Goal: Contribute content

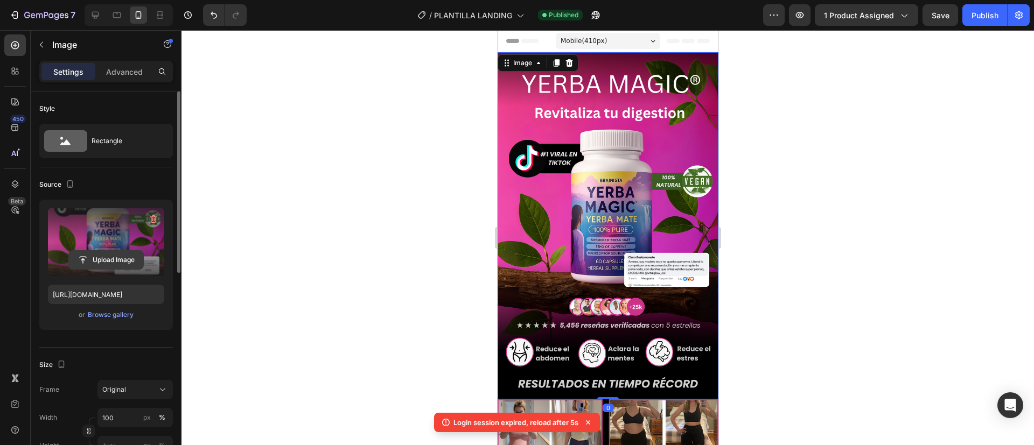
click at [101, 263] on input "file" at bounding box center [106, 260] width 74 height 18
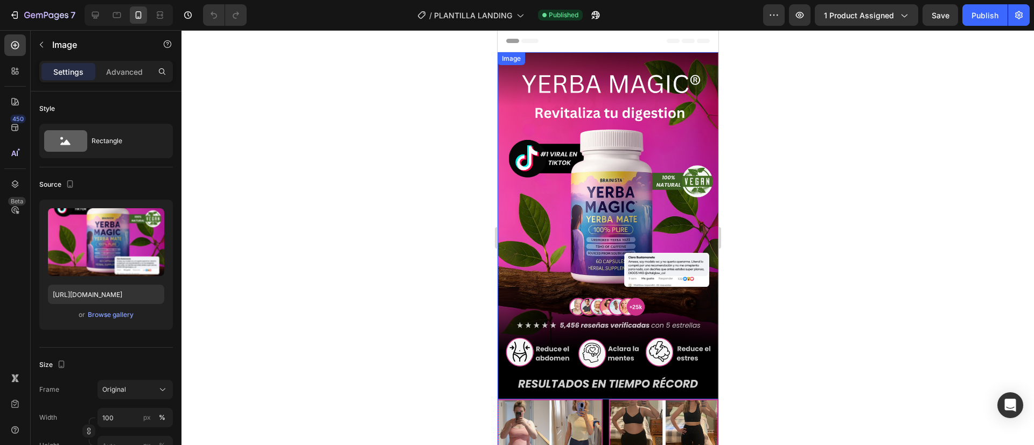
click at [555, 125] on img at bounding box center [607, 225] width 221 height 347
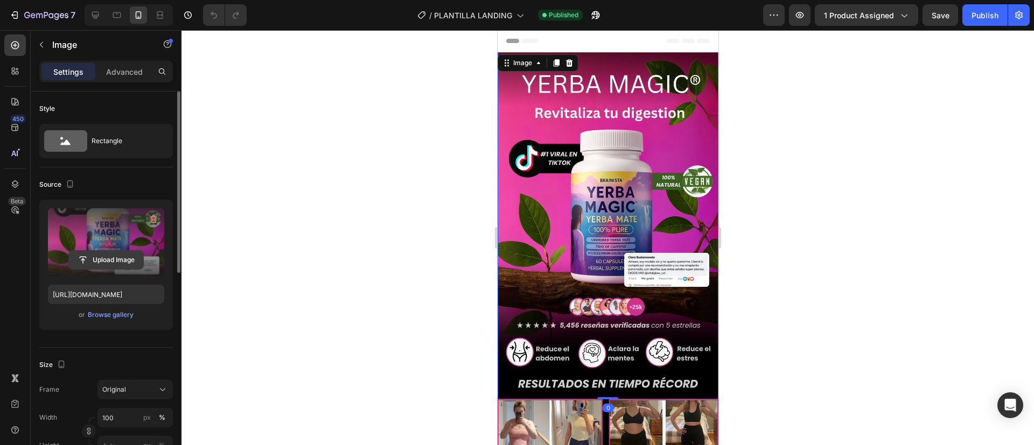
click at [74, 261] on input "file" at bounding box center [106, 260] width 74 height 18
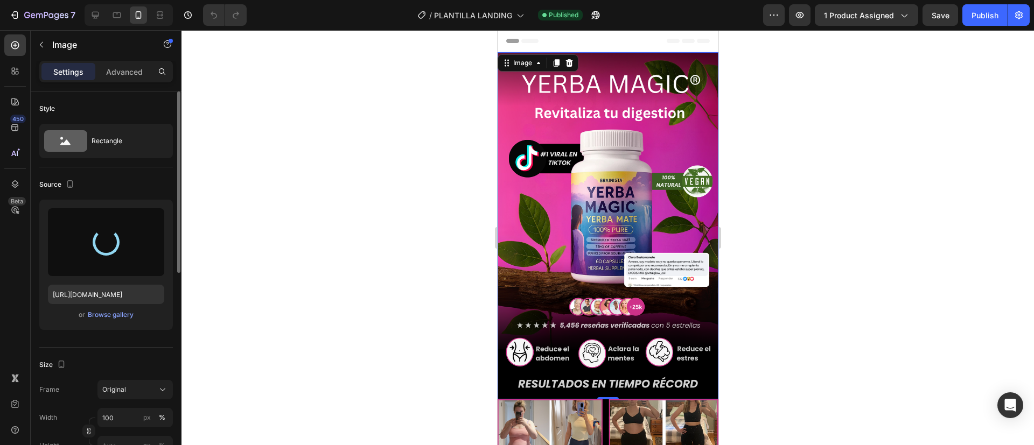
type input "[URL][DOMAIN_NAME]"
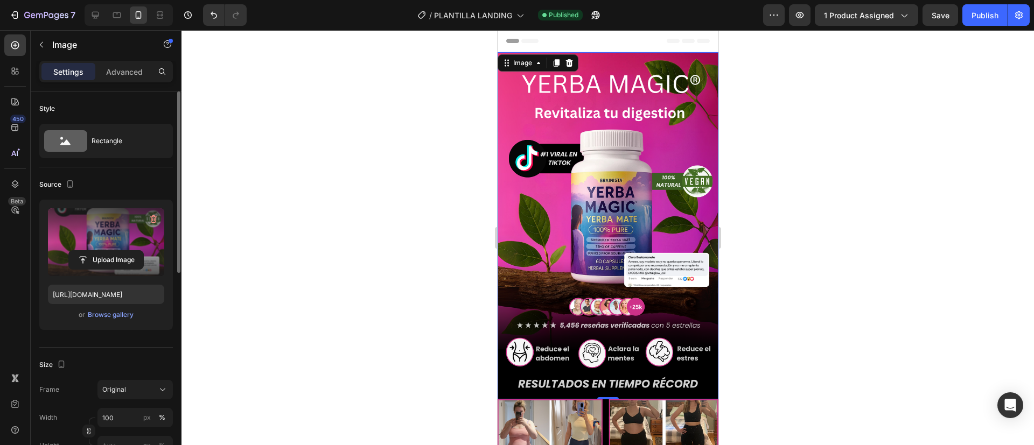
click at [860, 90] on div at bounding box center [607, 237] width 852 height 415
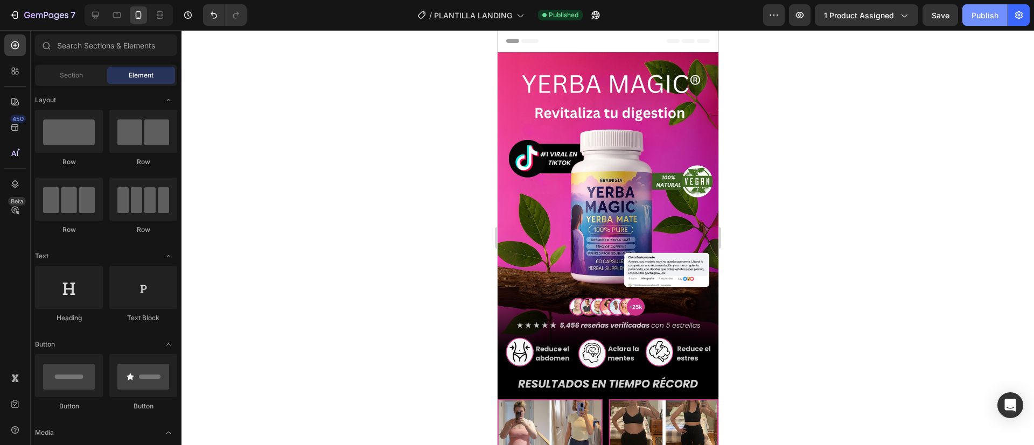
click at [991, 23] on button "Publish" at bounding box center [984, 15] width 45 height 22
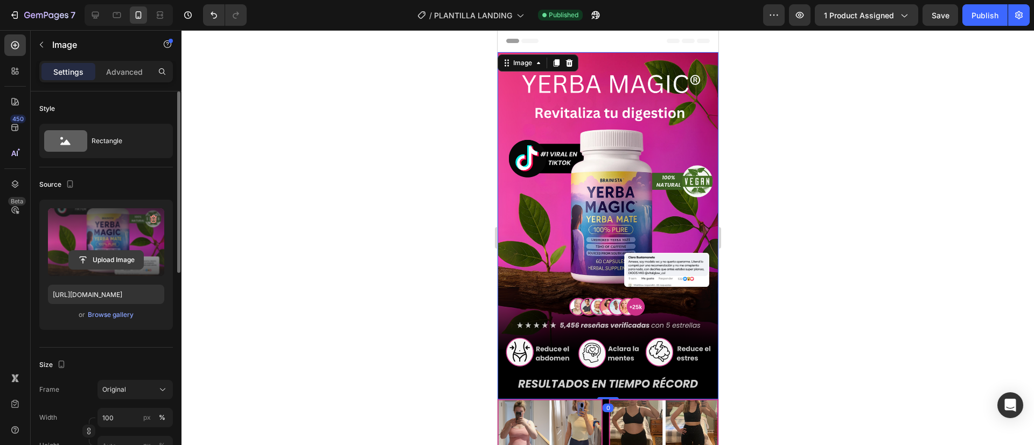
click at [97, 256] on input "file" at bounding box center [106, 260] width 74 height 18
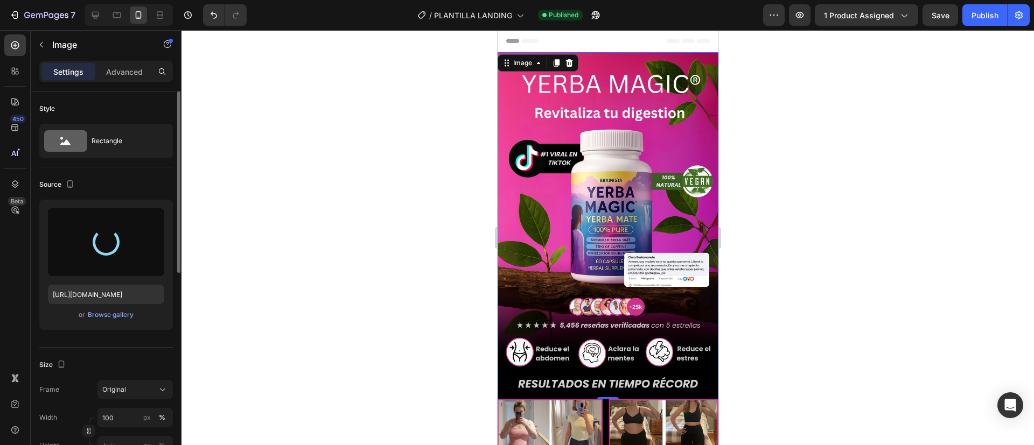
type input "[URL][DOMAIN_NAME]"
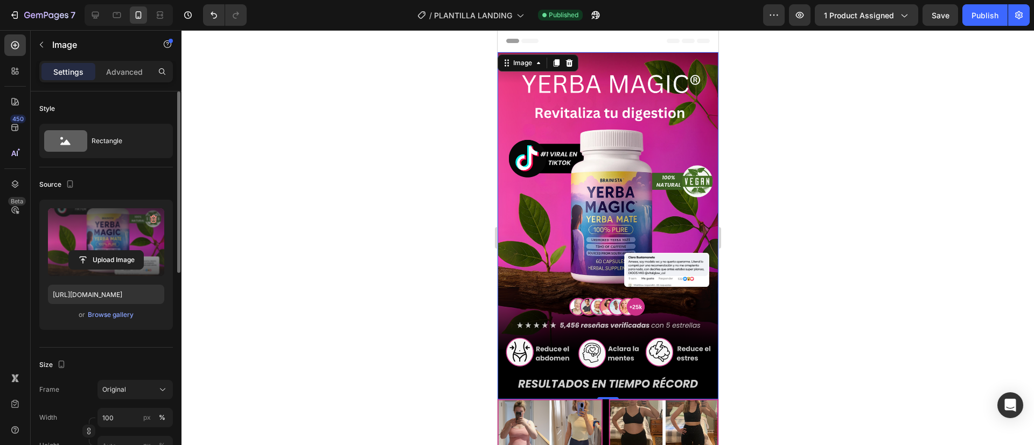
click at [404, 177] on div at bounding box center [607, 237] width 852 height 415
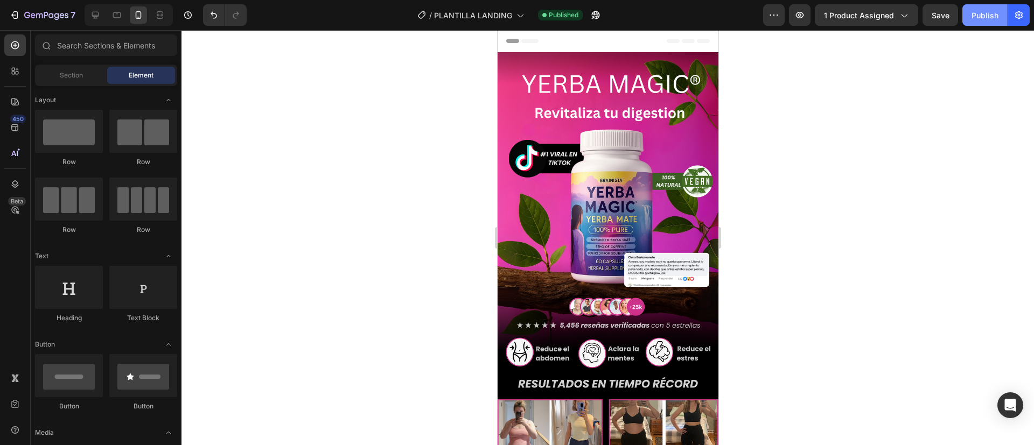
click at [976, 17] on div "Publish" at bounding box center [984, 15] width 27 height 11
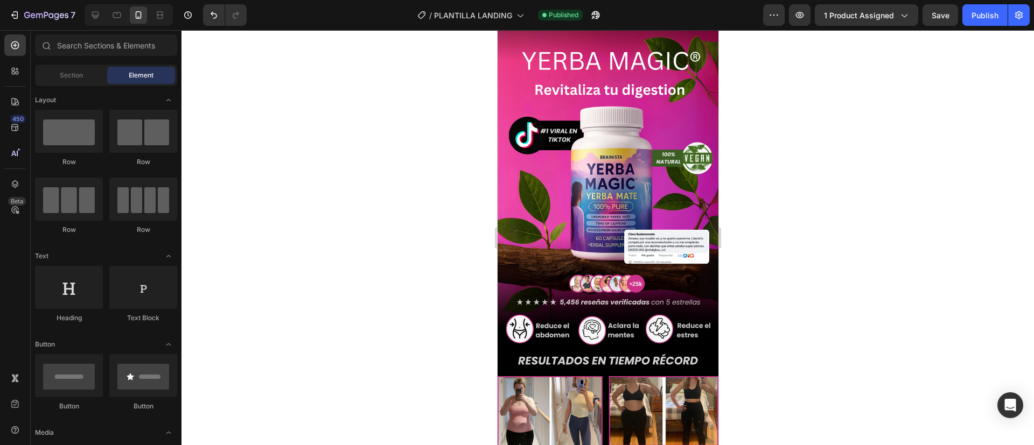
scroll to position [20, 0]
